Goal: Task Accomplishment & Management: Manage account settings

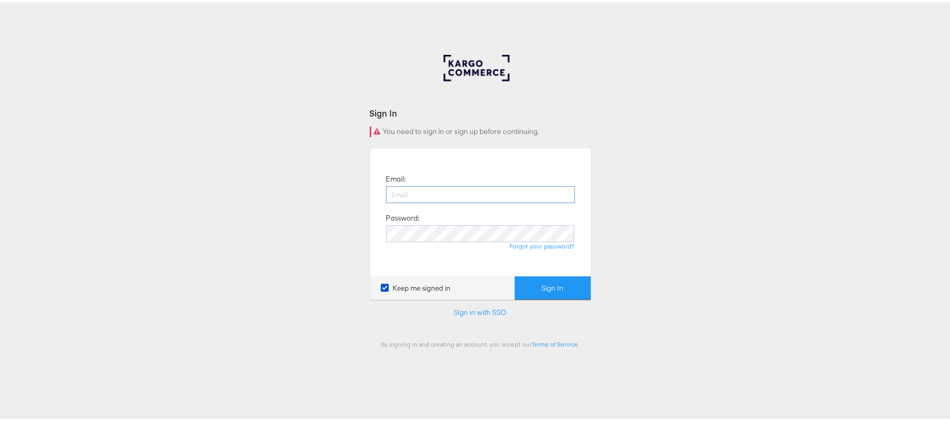
drag, startPoint x: 0, startPoint y: 0, endPoint x: 521, endPoint y: 190, distance: 555.1
click at [521, 190] on input "email" at bounding box center [480, 192] width 189 height 17
type input "sudheer.bheemunipalli@kargo.com"
click at [515, 274] on button "Sign In" at bounding box center [553, 286] width 76 height 24
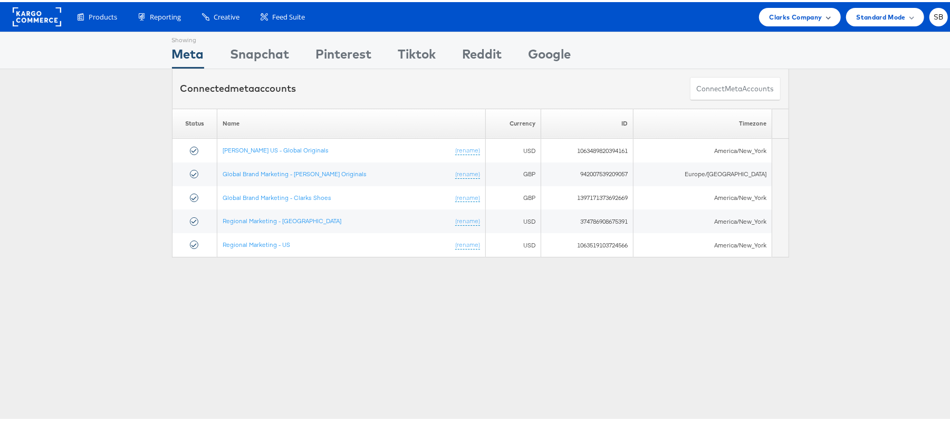
click at [788, 13] on span "Clarks Company" at bounding box center [796, 14] width 53 height 11
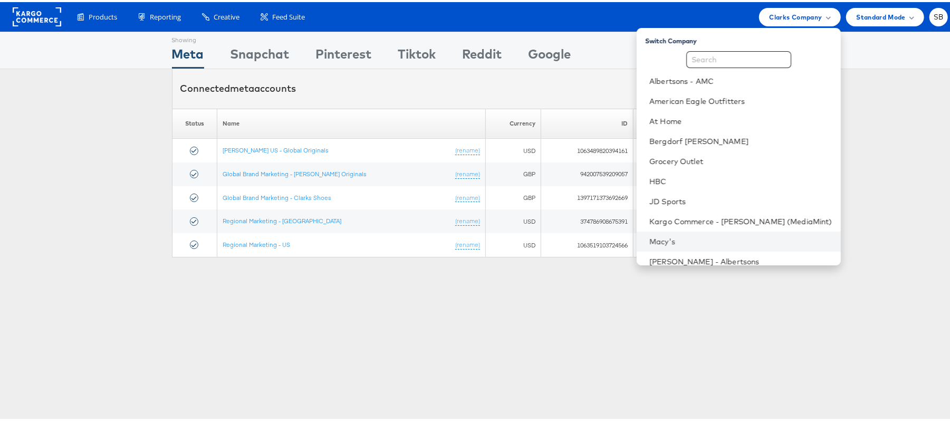
scroll to position [110, 0]
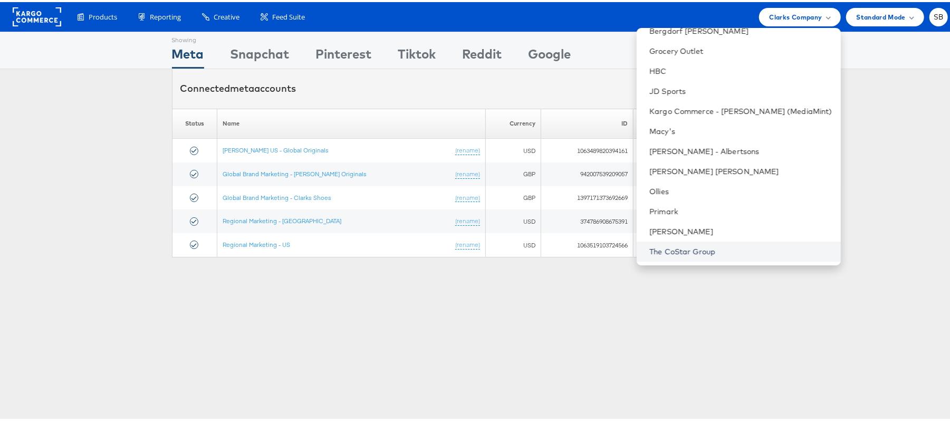
click at [681, 245] on link "The CoStar Group" at bounding box center [741, 249] width 183 height 11
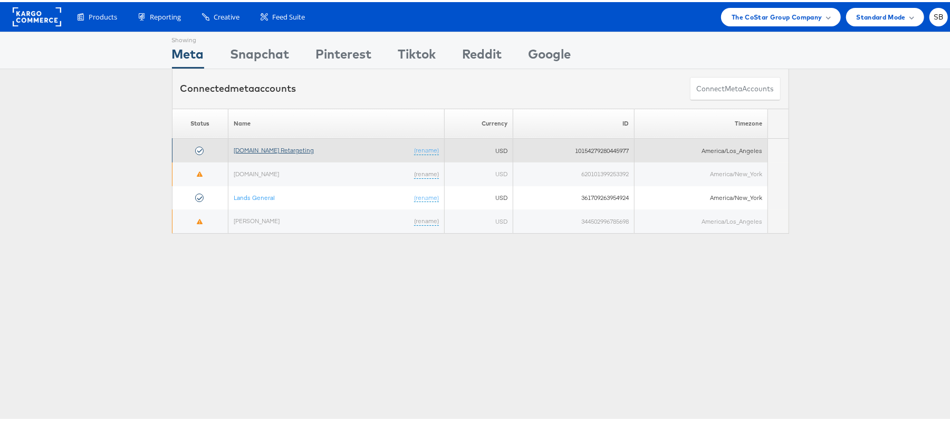
click at [275, 148] on link "[DOMAIN_NAME] Retargeting" at bounding box center [274, 148] width 80 height 8
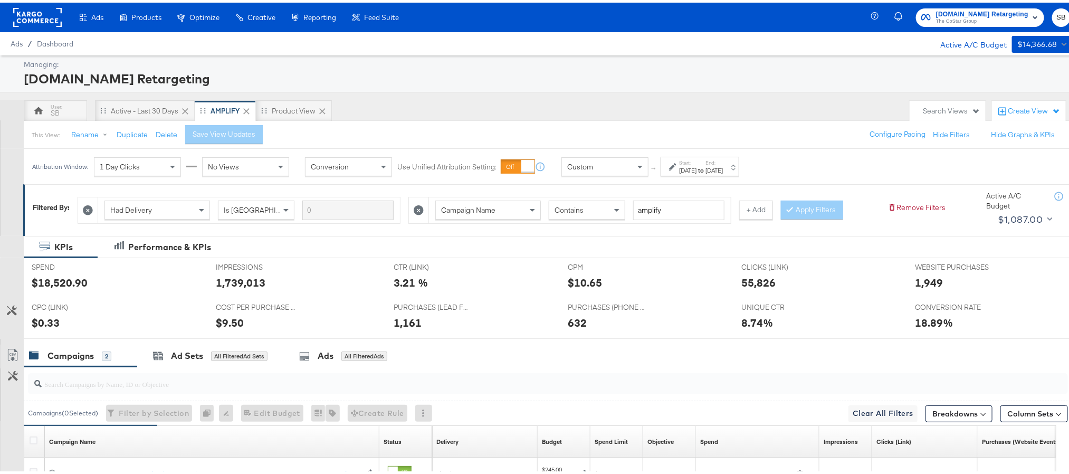
scroll to position [156, 0]
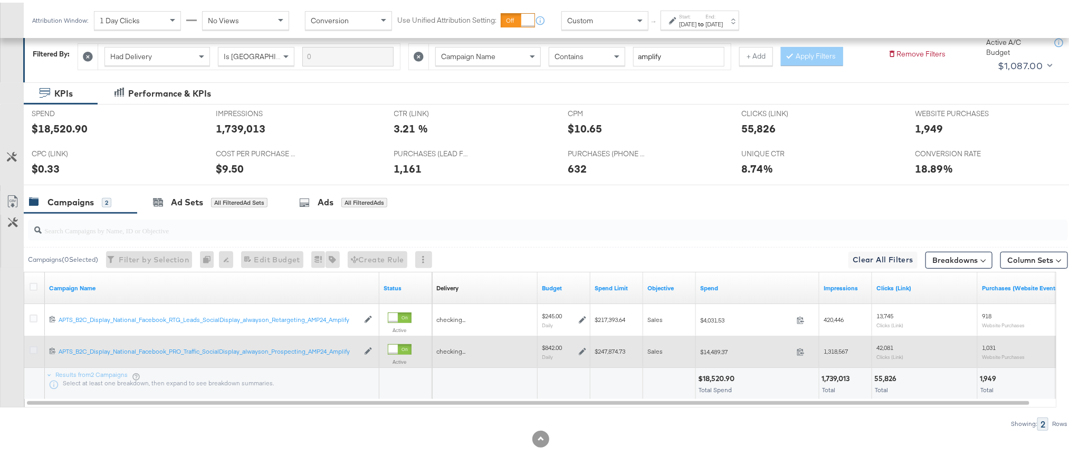
click at [34, 347] on icon at bounding box center [34, 348] width 8 height 8
click at [0, 0] on input "checkbox" at bounding box center [0, 0] width 0 height 0
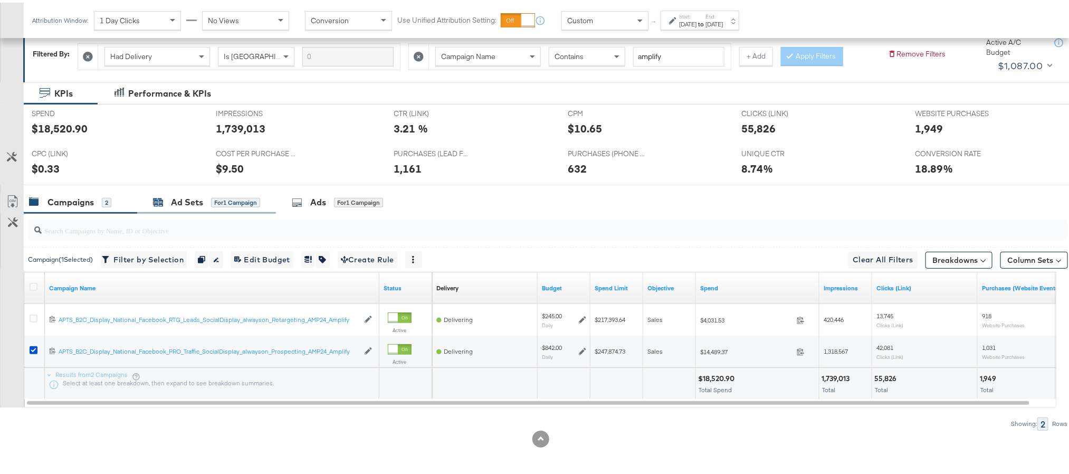
click at [195, 198] on div "Ad Sets" at bounding box center [187, 200] width 32 height 12
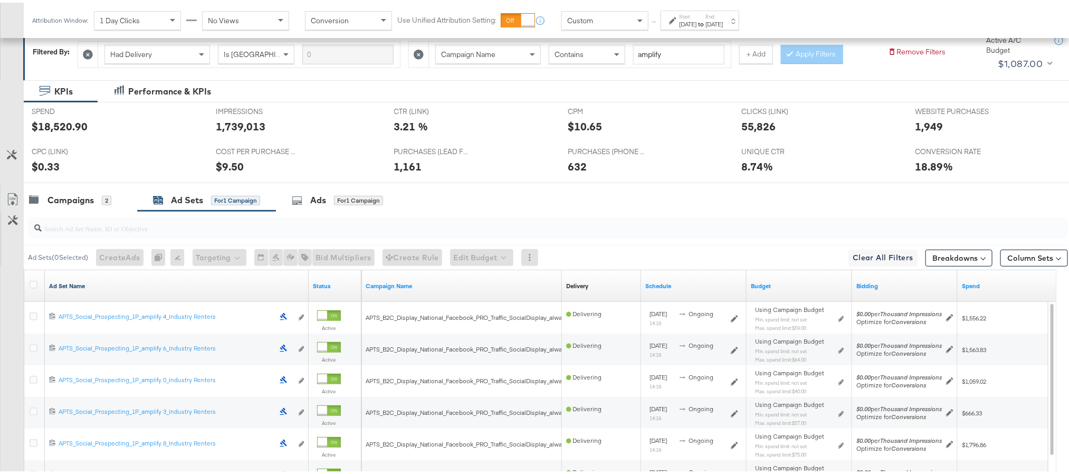
click at [73, 285] on link "Ad Set Name" at bounding box center [176, 283] width 255 height 8
click at [73, 285] on link "Ad Set Name ↓" at bounding box center [176, 283] width 255 height 8
click at [34, 283] on icon at bounding box center [34, 282] width 8 height 8
click at [0, 0] on input "checkbox" at bounding box center [0, 0] width 0 height 0
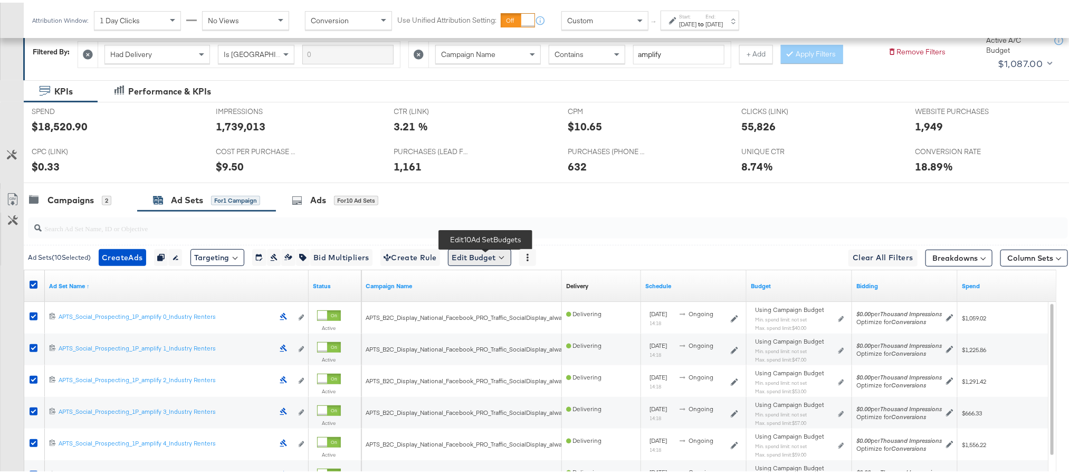
click at [509, 262] on button "Edit Budget" at bounding box center [479, 254] width 63 height 17
click at [493, 308] on span "Edit Ad Set Spend Limits" at bounding box center [492, 304] width 78 height 14
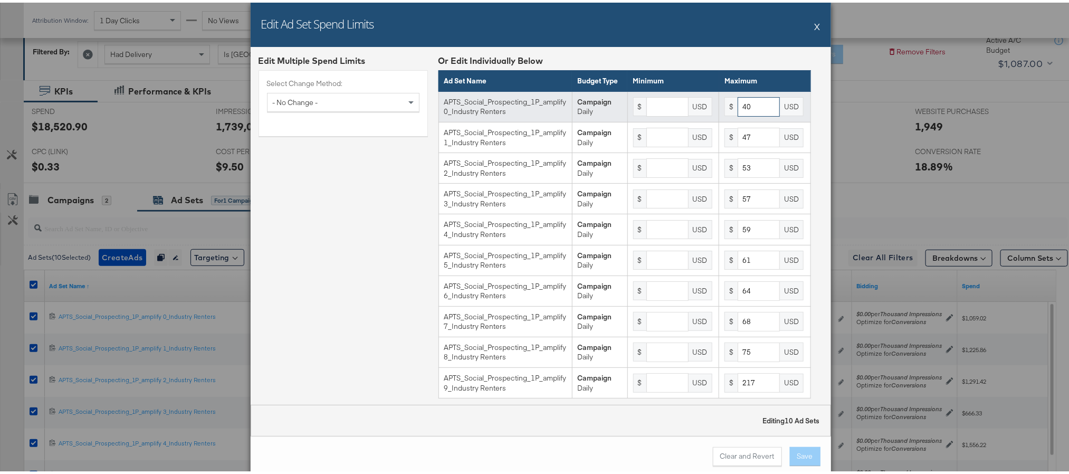
click at [738, 114] on input "40" at bounding box center [759, 104] width 42 height 20
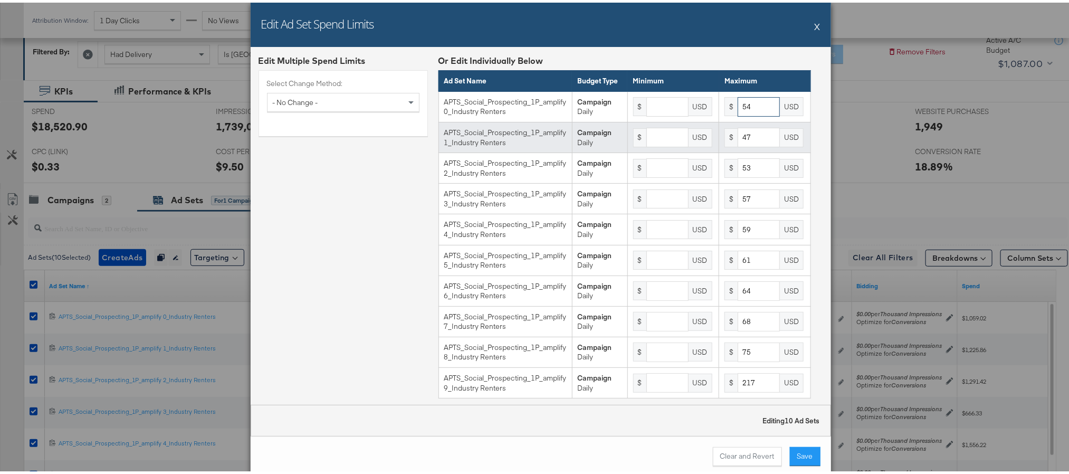
type input "54"
click at [738, 145] on input "47" at bounding box center [759, 135] width 42 height 20
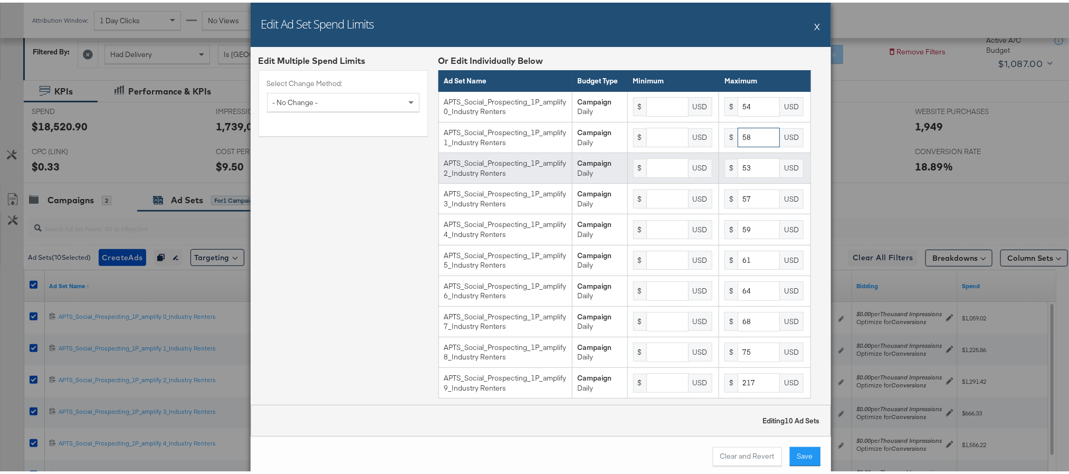
type input "58"
click at [738, 175] on input "53" at bounding box center [759, 166] width 42 height 20
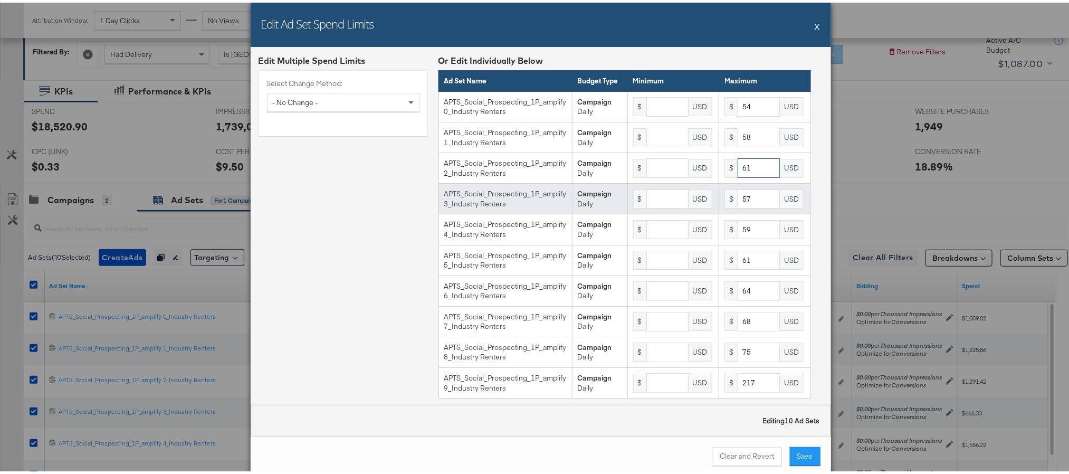
type input "61"
click at [740, 200] on input "57" at bounding box center [759, 197] width 42 height 20
type input "65"
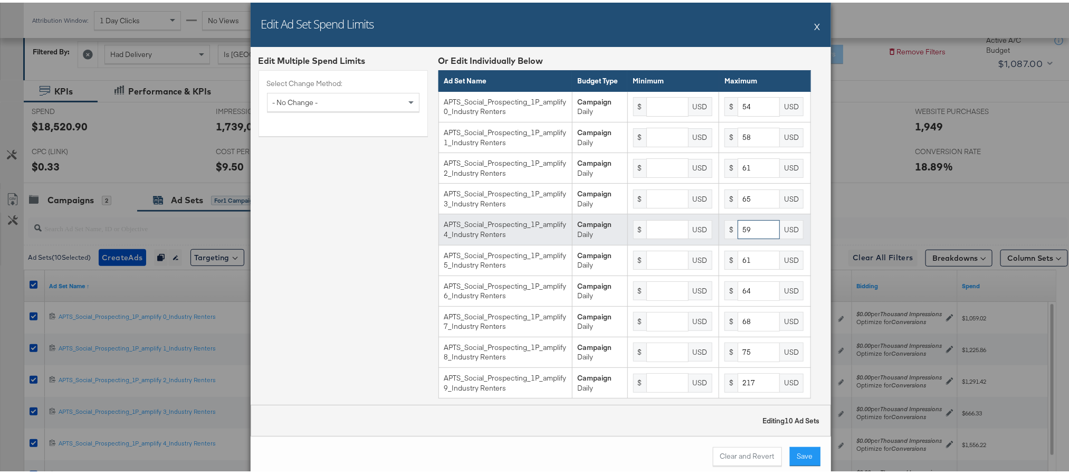
click at [739, 236] on input "59" at bounding box center [759, 227] width 42 height 20
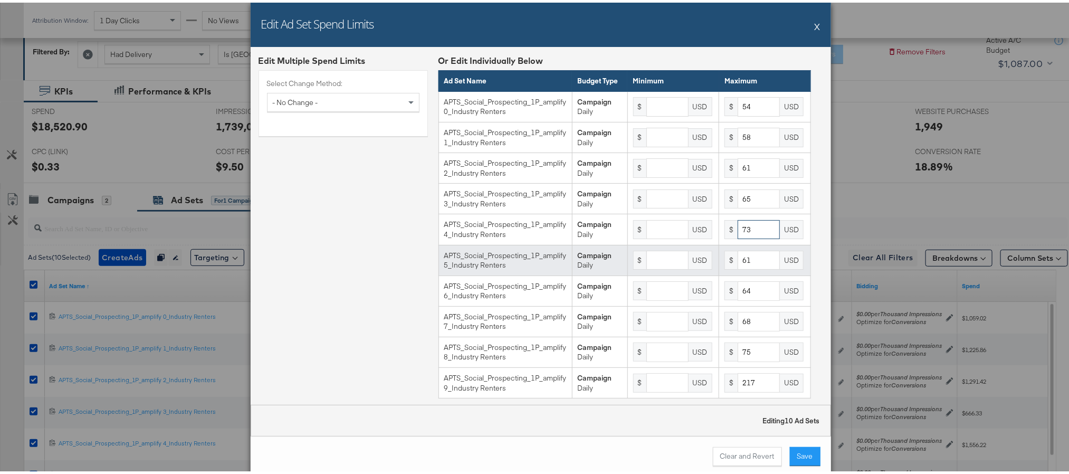
type input "73"
click at [741, 268] on input "61" at bounding box center [759, 258] width 42 height 20
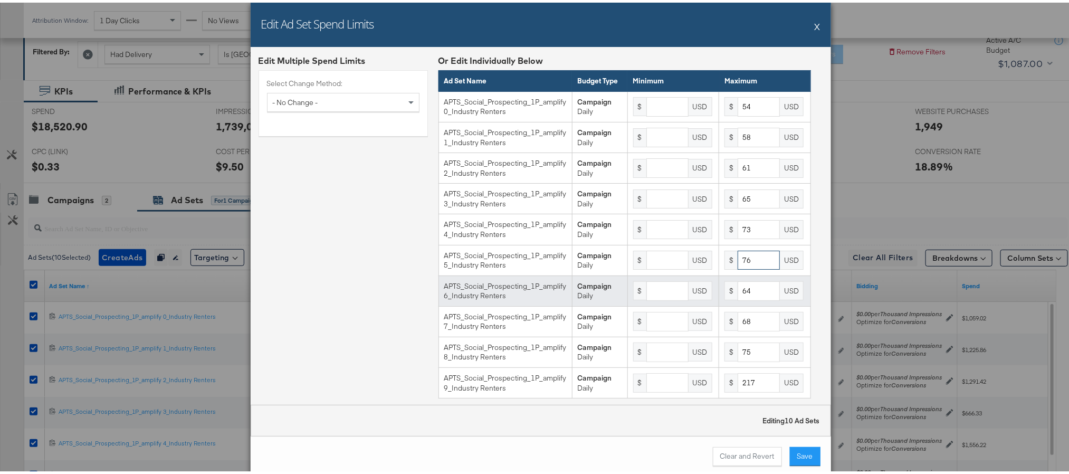
type input "76"
click at [738, 298] on input "64" at bounding box center [759, 289] width 42 height 20
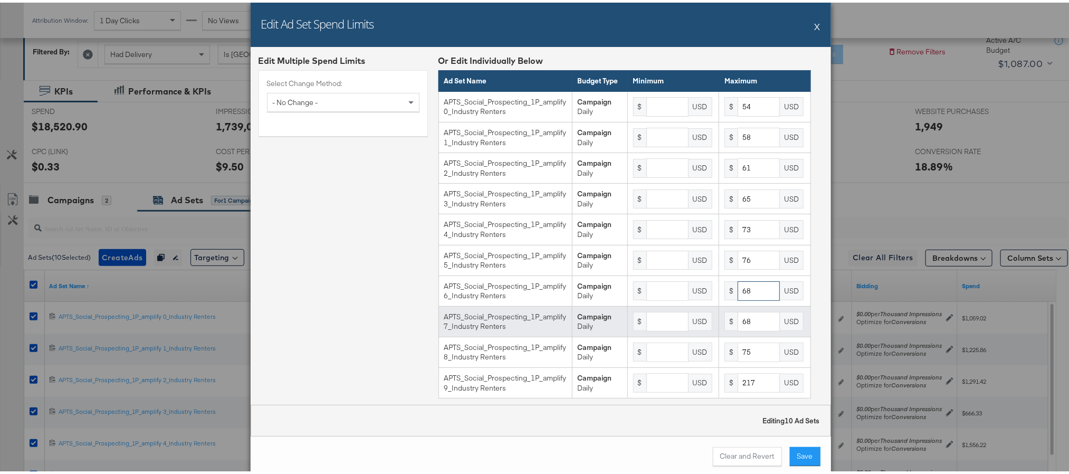
type input "68"
click at [738, 327] on input "68" at bounding box center [759, 319] width 42 height 20
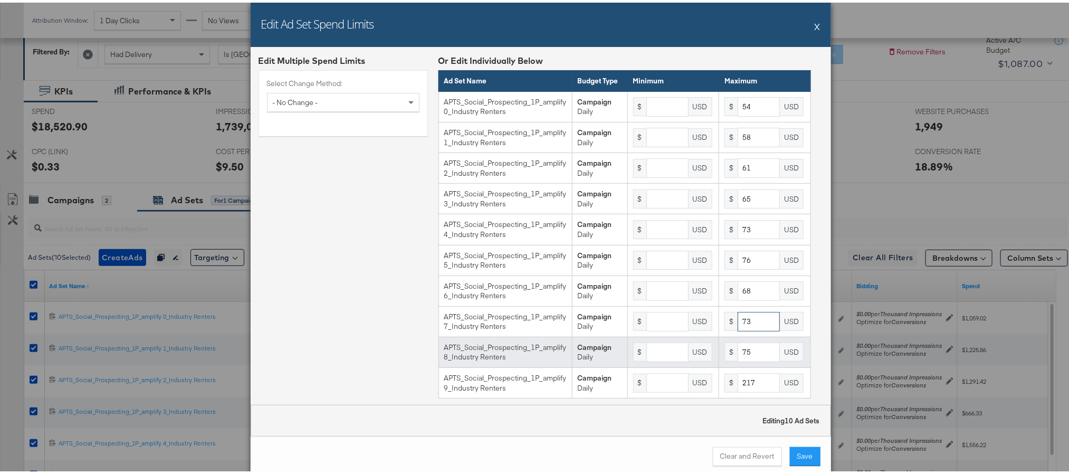
type input "73"
click at [738, 359] on input "75" at bounding box center [759, 350] width 42 height 20
type input "76"
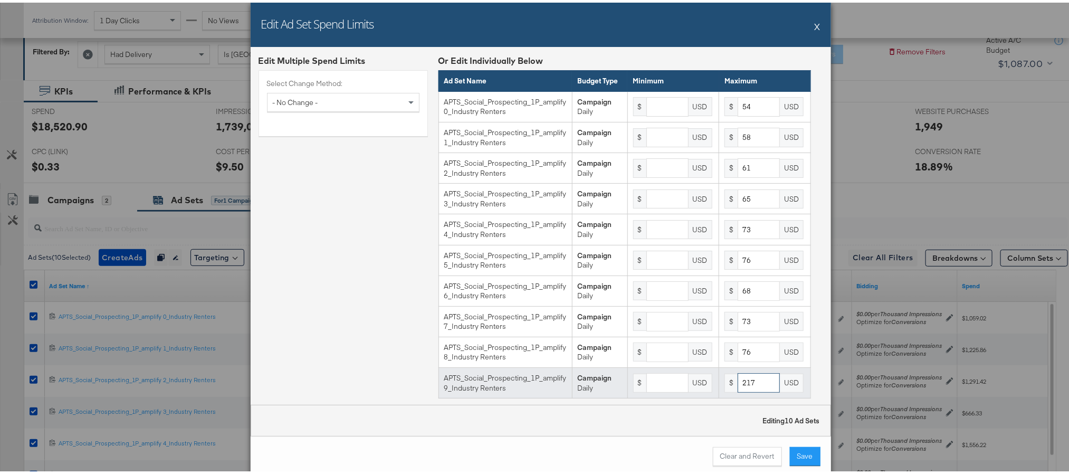
click at [738, 390] on input "217" at bounding box center [759, 380] width 42 height 20
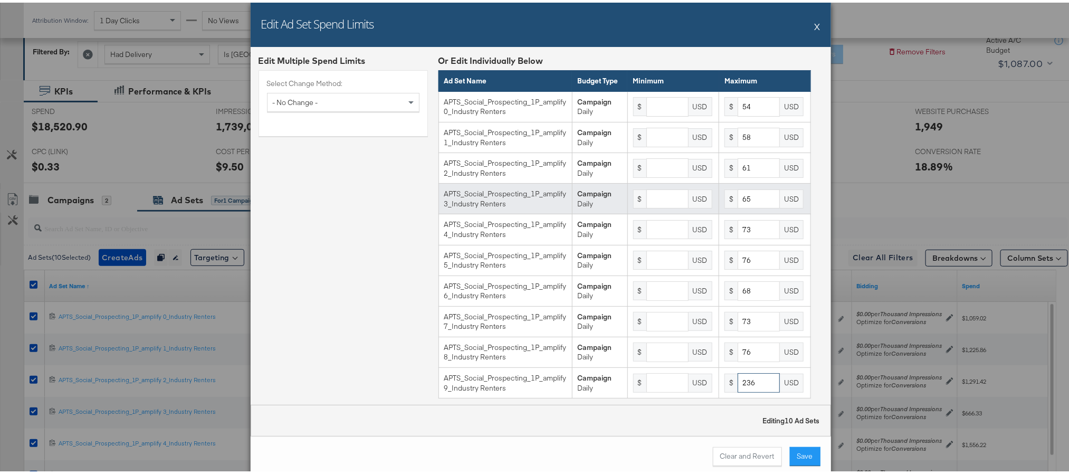
type input "236"
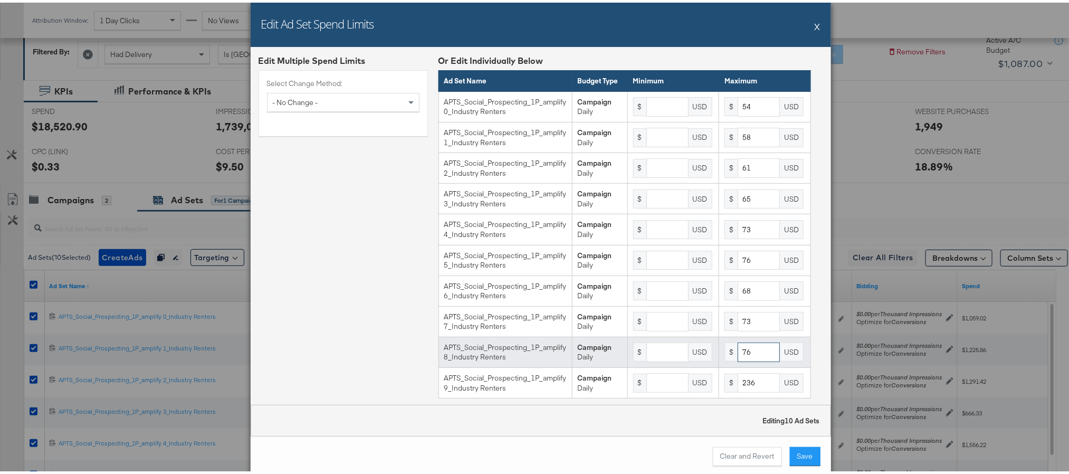
click at [738, 359] on input "76" at bounding box center [759, 350] width 42 height 20
type input "78"
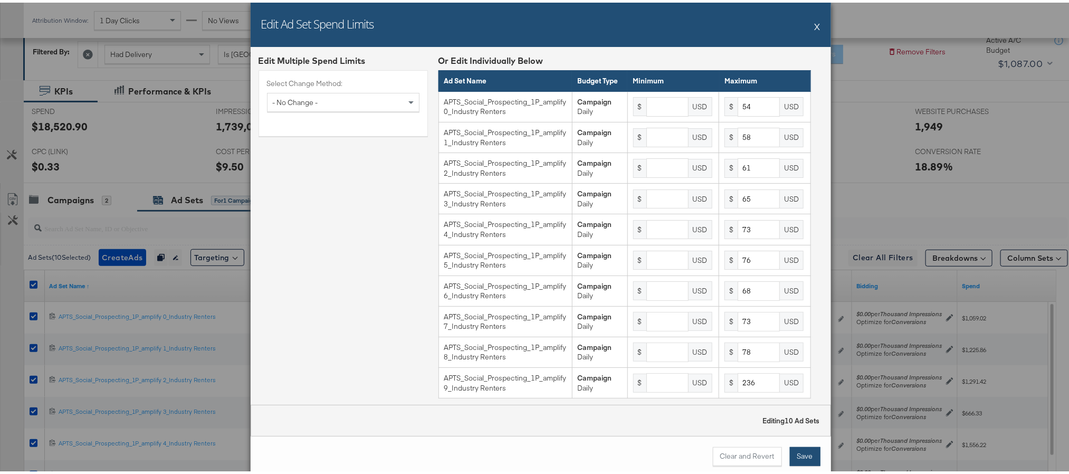
click at [795, 458] on button "Save" at bounding box center [805, 453] width 31 height 19
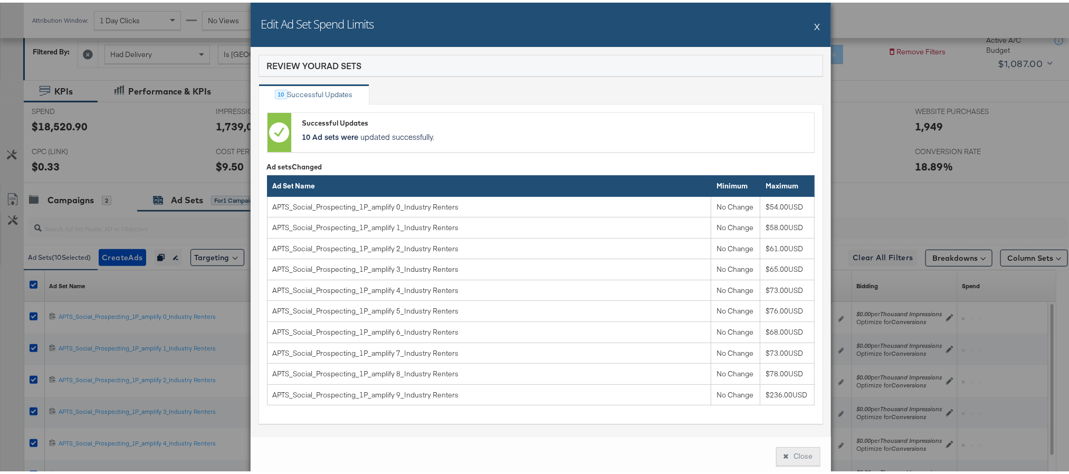
click at [783, 453] on button "Close" at bounding box center [798, 453] width 44 height 19
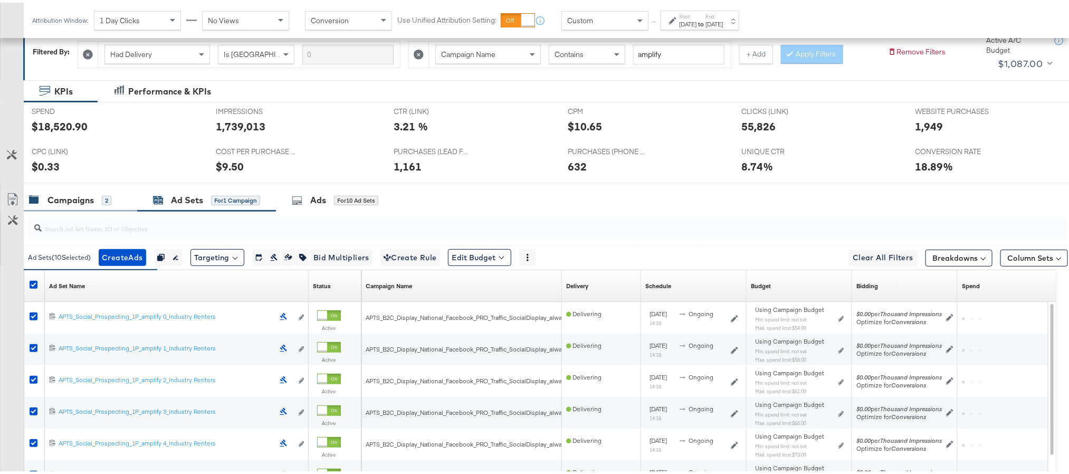
click at [67, 200] on div "Campaigns" at bounding box center [70, 198] width 46 height 12
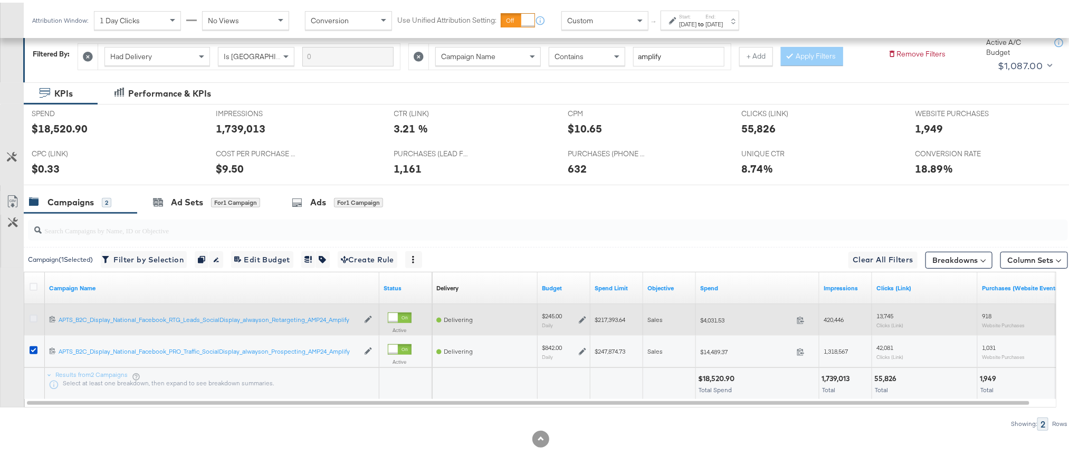
click at [35, 315] on icon at bounding box center [34, 316] width 8 height 8
click at [0, 0] on input "checkbox" at bounding box center [0, 0] width 0 height 0
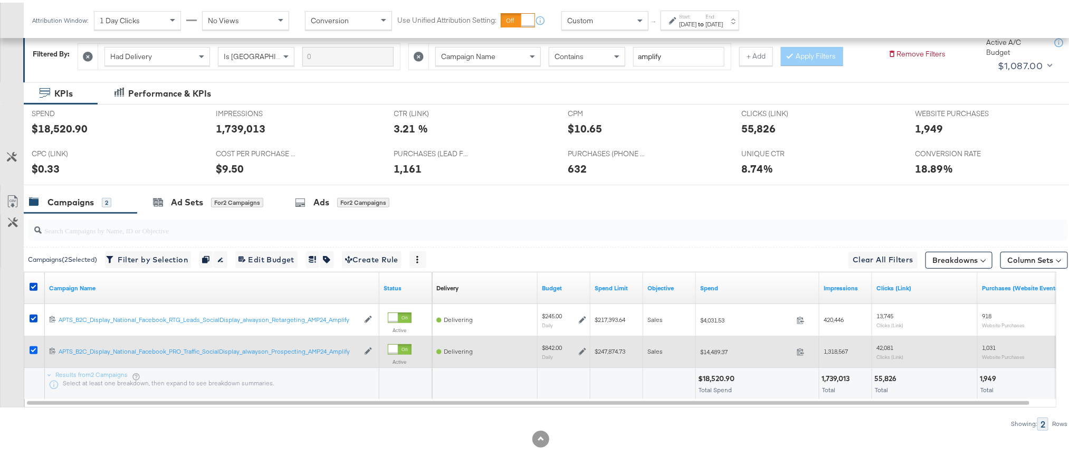
click at [32, 347] on icon at bounding box center [34, 348] width 8 height 8
click at [0, 0] on input "checkbox" at bounding box center [0, 0] width 0 height 0
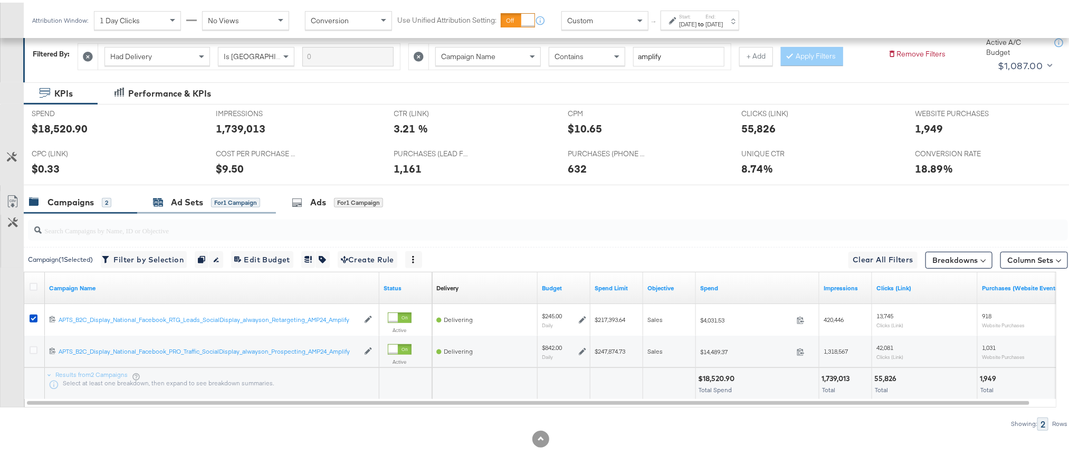
click at [179, 198] on div "Ad Sets" at bounding box center [187, 200] width 32 height 12
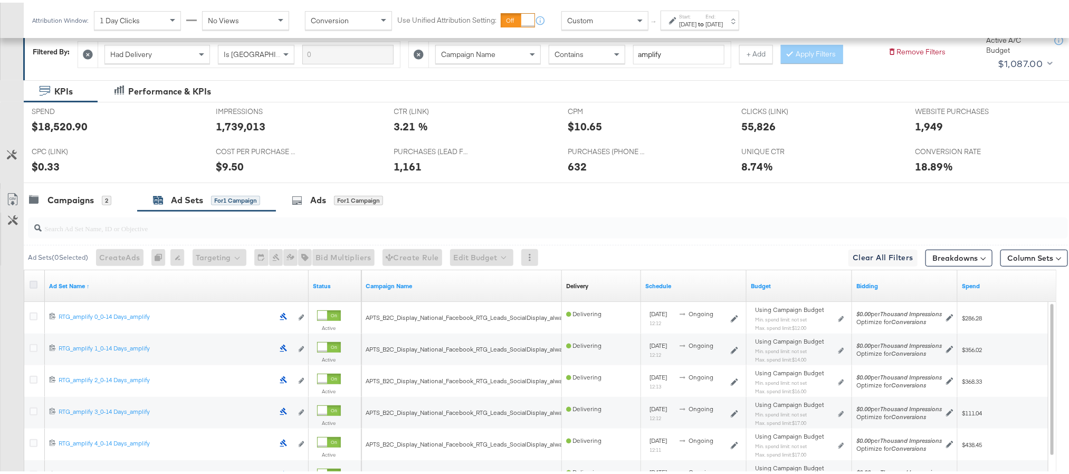
click at [32, 282] on icon at bounding box center [34, 282] width 8 height 8
click at [0, 0] on input "checkbox" at bounding box center [0, 0] width 0 height 0
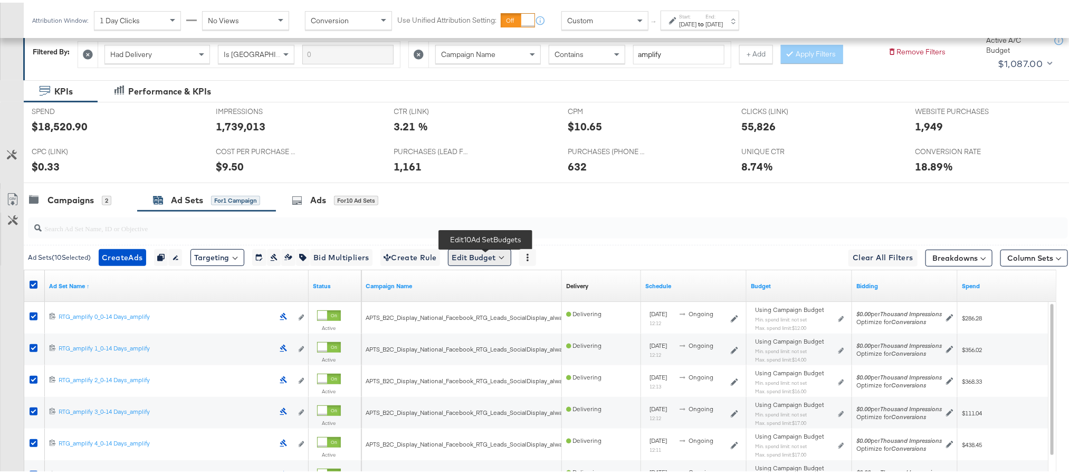
click at [491, 263] on button "Edit Budget" at bounding box center [479, 254] width 63 height 17
click at [488, 304] on span "Edit Ad Set Spend Limits" at bounding box center [492, 304] width 78 height 14
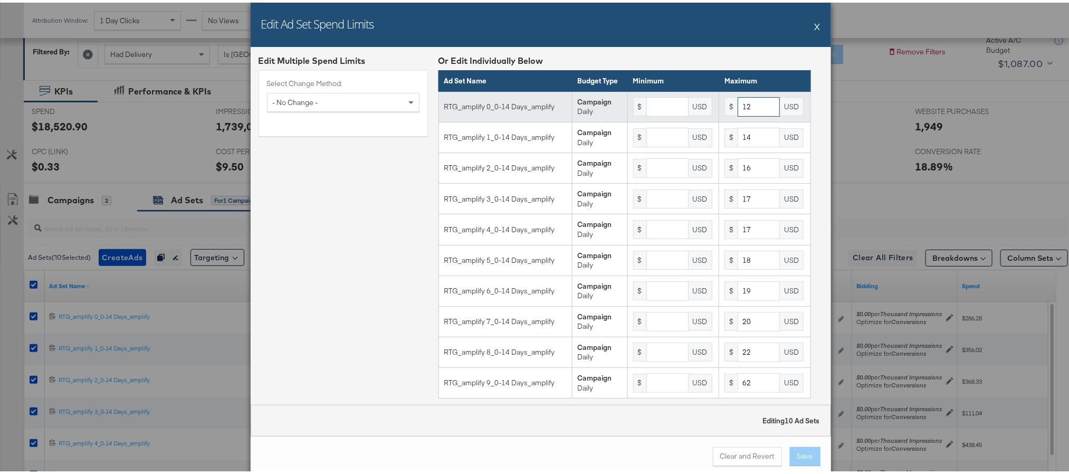
click at [749, 114] on input "12" at bounding box center [759, 104] width 42 height 20
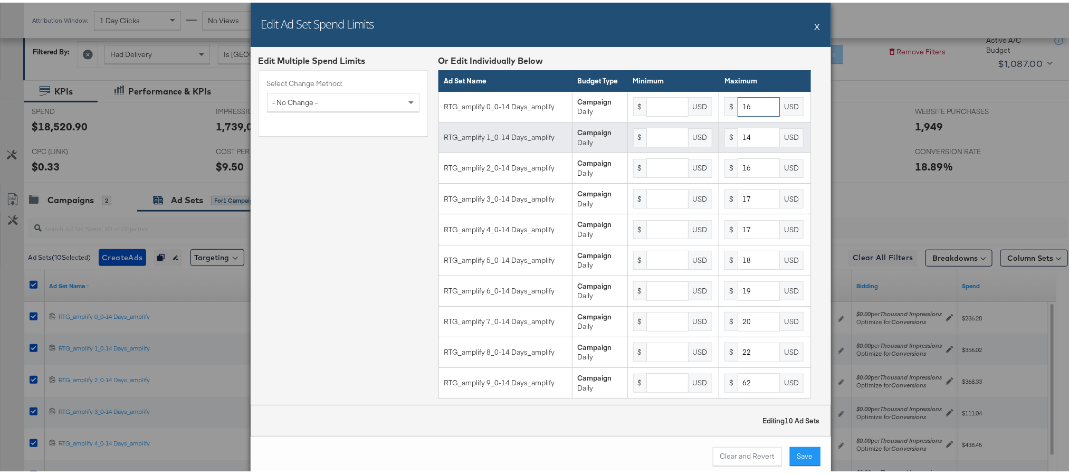
type input "16"
click at [747, 145] on input "14" at bounding box center [759, 135] width 42 height 20
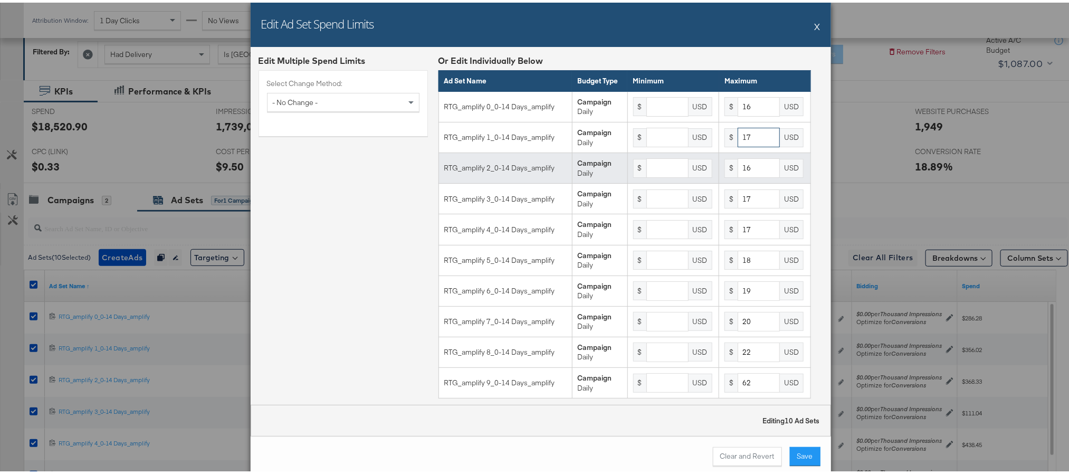
type input "17"
click at [746, 171] on input "16" at bounding box center [759, 166] width 42 height 20
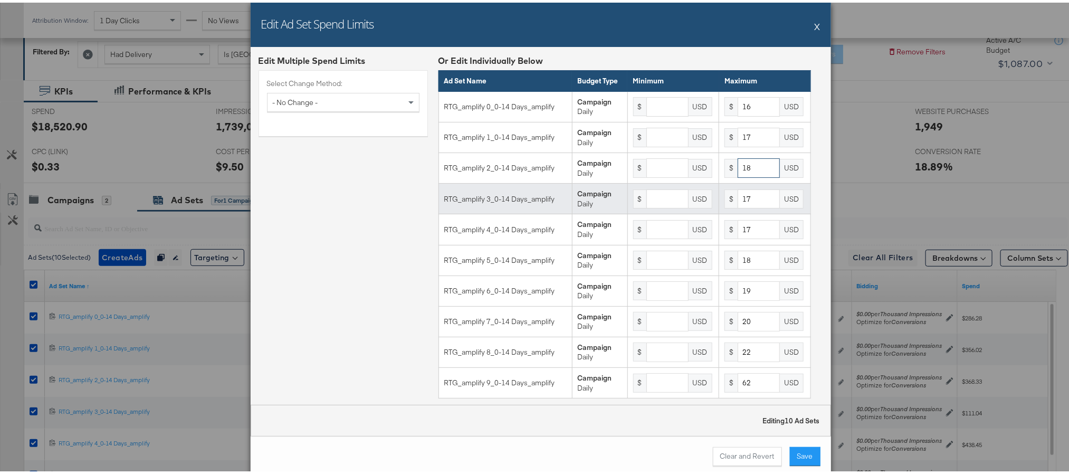
type input "18"
click at [746, 204] on input "17" at bounding box center [759, 197] width 42 height 20
type input "19"
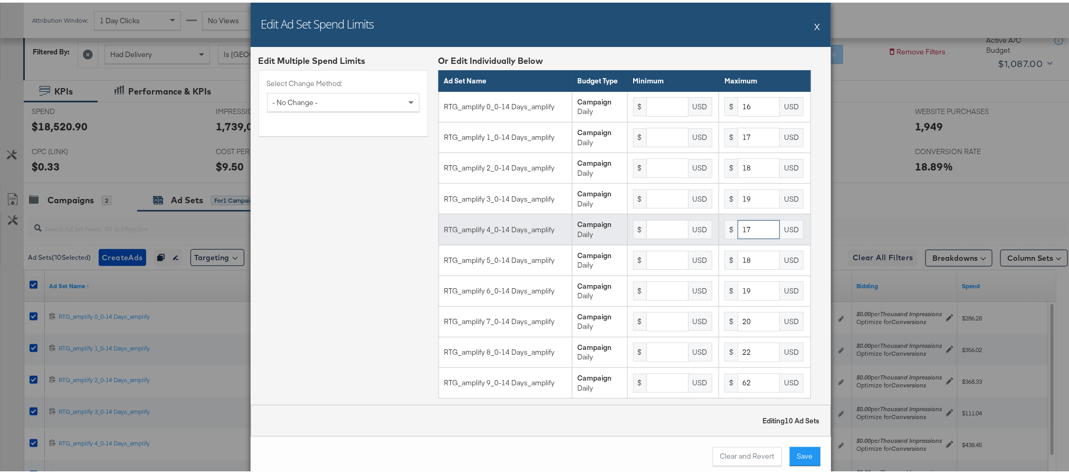
click at [738, 237] on input "17" at bounding box center [759, 227] width 42 height 20
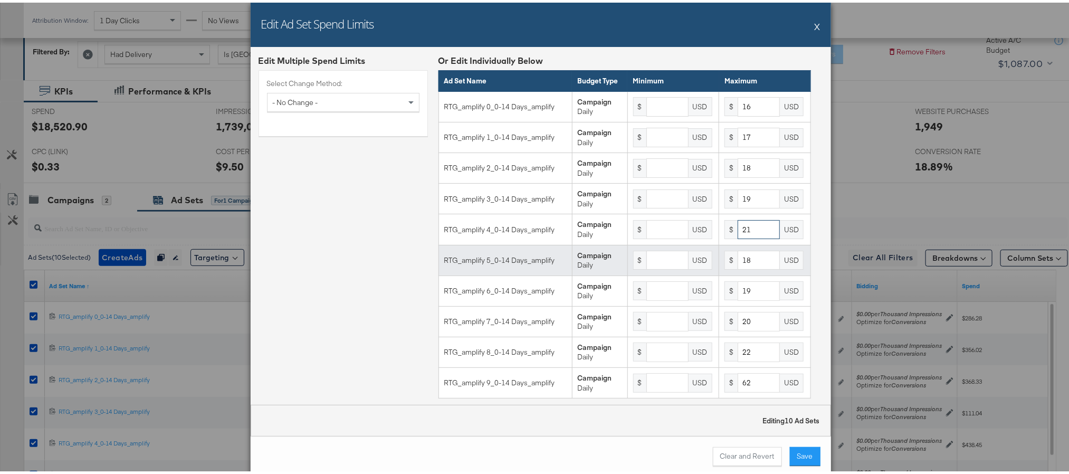
type input "21"
click at [741, 265] on input "18" at bounding box center [759, 258] width 42 height 20
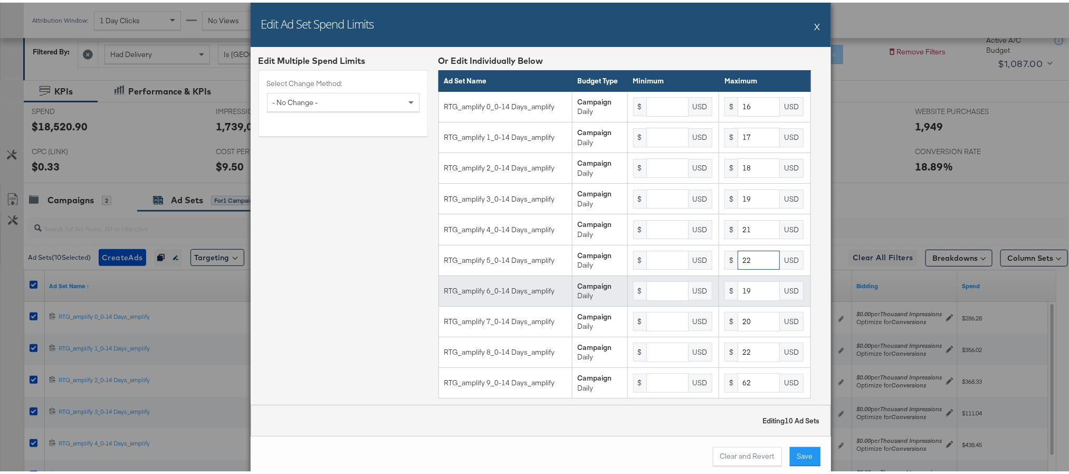
type input "22"
click at [738, 298] on input "19" at bounding box center [759, 289] width 42 height 20
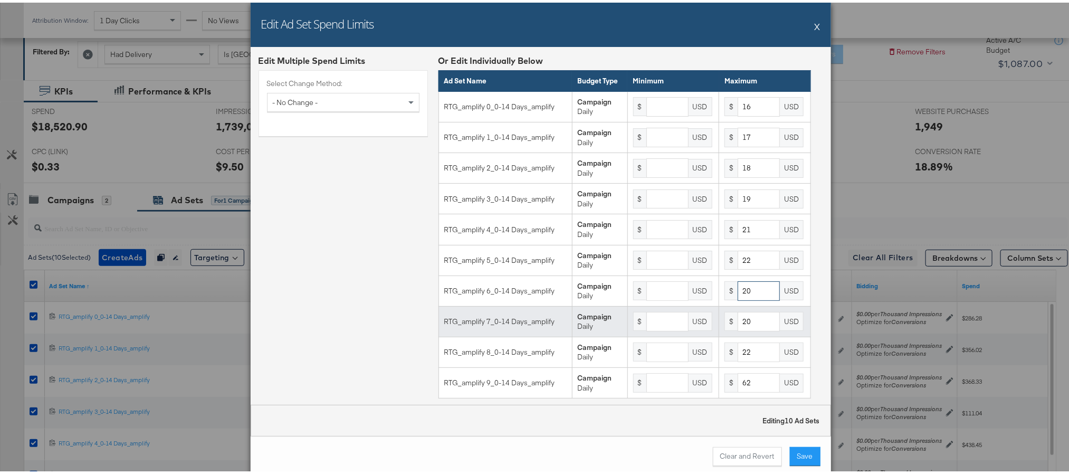
type input "20"
click at [738, 329] on input "20" at bounding box center [759, 319] width 42 height 20
type input "21"
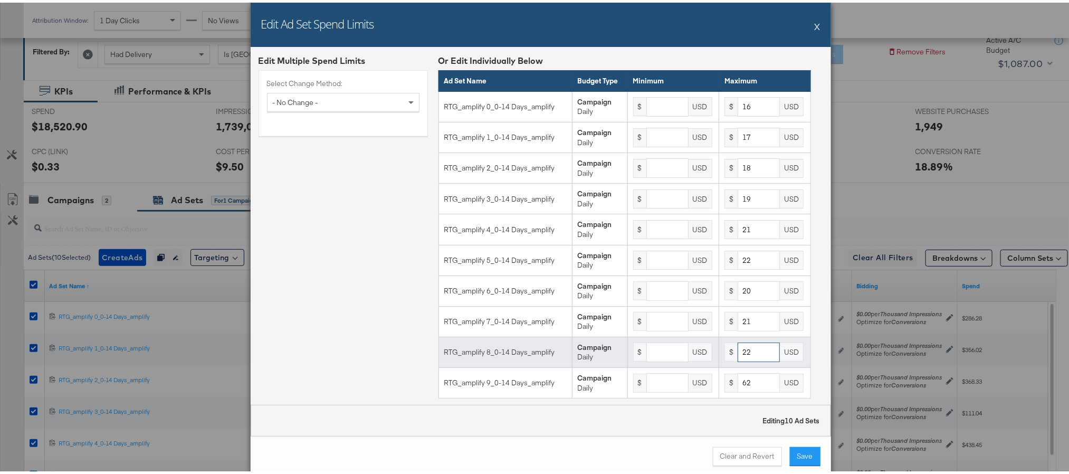
click at [740, 359] on input "22" at bounding box center [759, 350] width 42 height 20
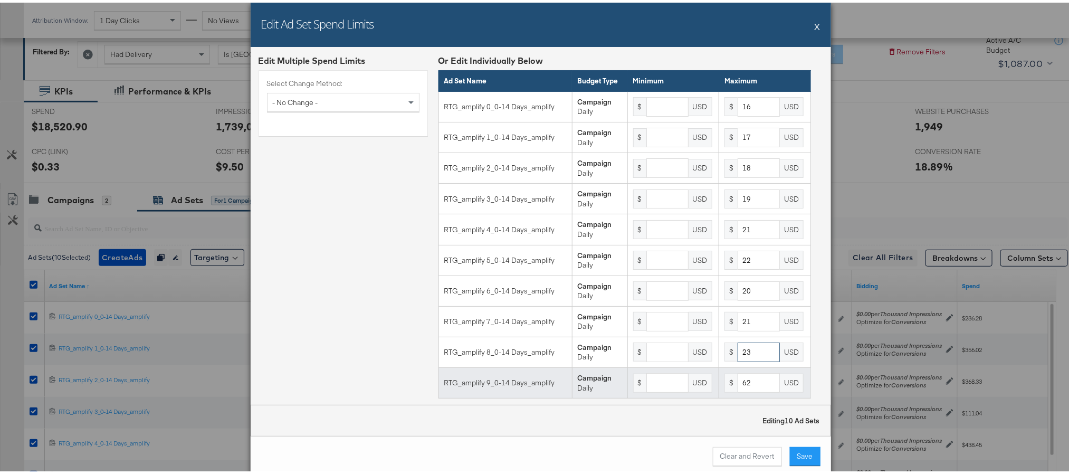
type input "23"
click at [746, 388] on input "62" at bounding box center [759, 380] width 42 height 20
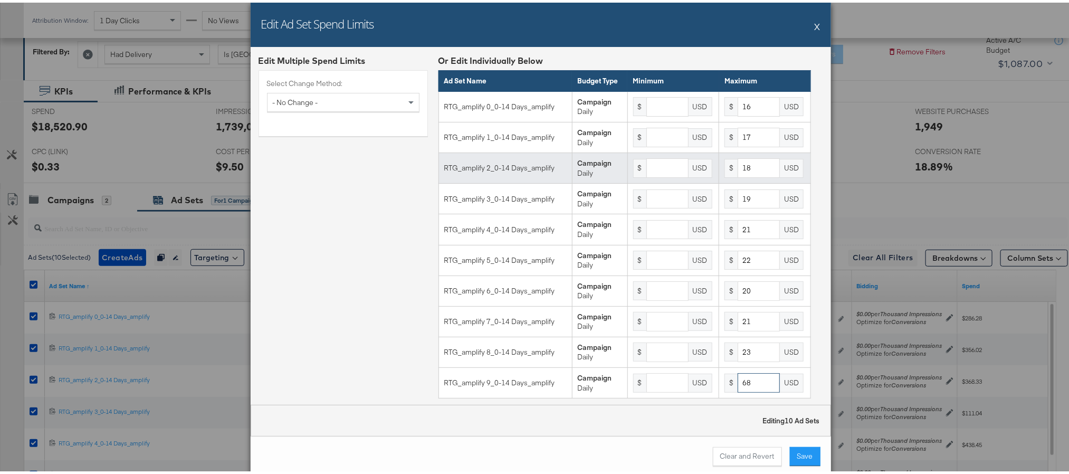
type input "68"
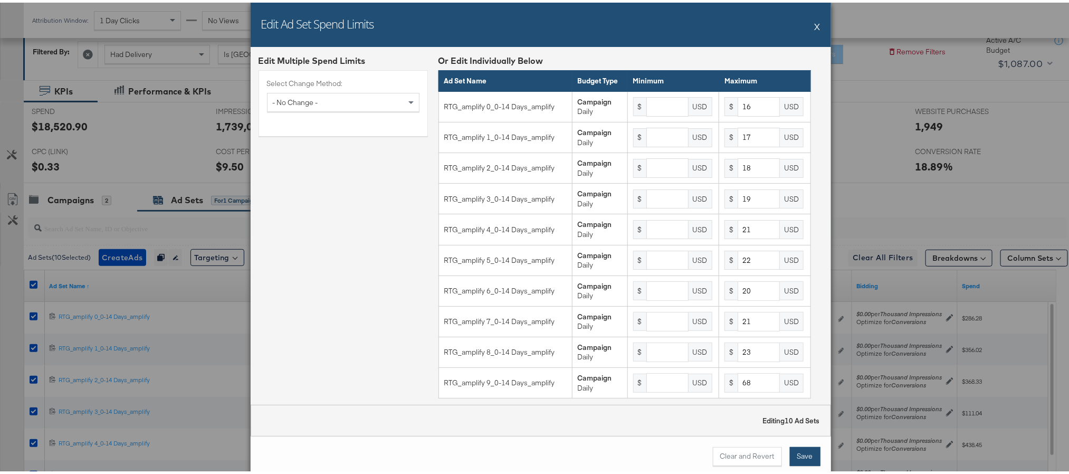
click at [802, 447] on button "Save" at bounding box center [805, 453] width 31 height 19
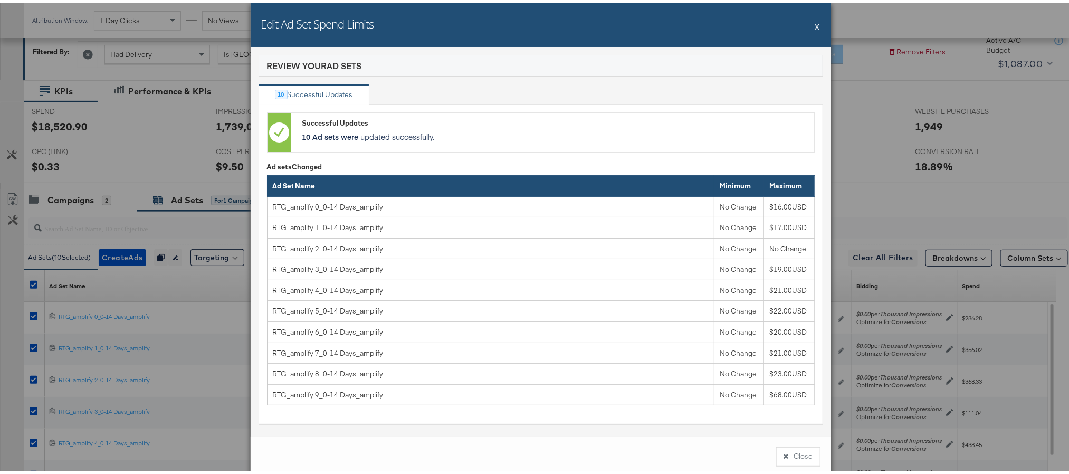
click at [802, 447] on button "Close" at bounding box center [798, 453] width 44 height 19
